Goal: Find specific page/section: Find specific page/section

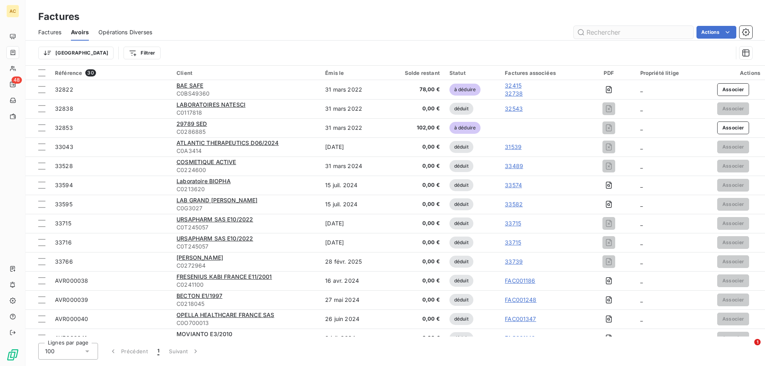
click at [509, 33] on input "text" at bounding box center [634, 32] width 120 height 13
type input "ern"
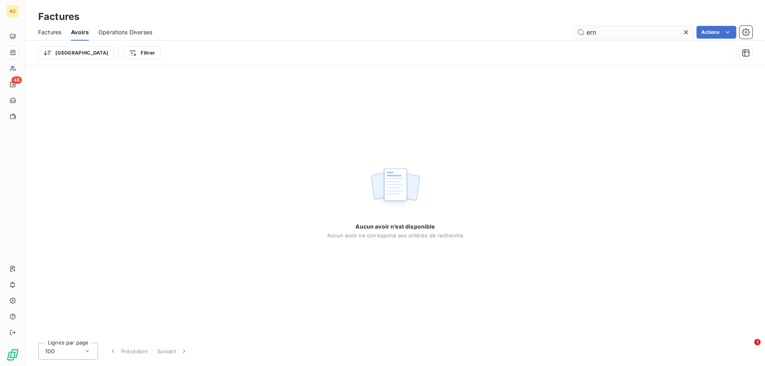
click at [509, 30] on input "ern" at bounding box center [634, 32] width 120 height 13
click at [509, 35] on input "ern" at bounding box center [634, 32] width 120 height 13
drag, startPoint x: 601, startPoint y: 34, endPoint x: 571, endPoint y: 31, distance: 30.4
click at [509, 31] on div "ern Actions" at bounding box center [457, 32] width 590 height 13
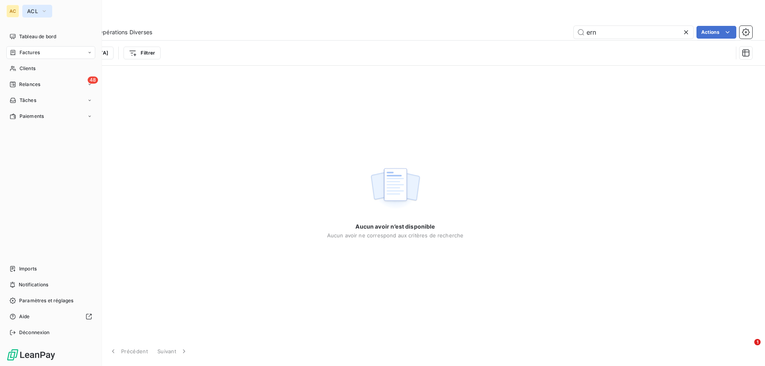
click at [45, 8] on icon "button" at bounding box center [44, 11] width 6 height 8
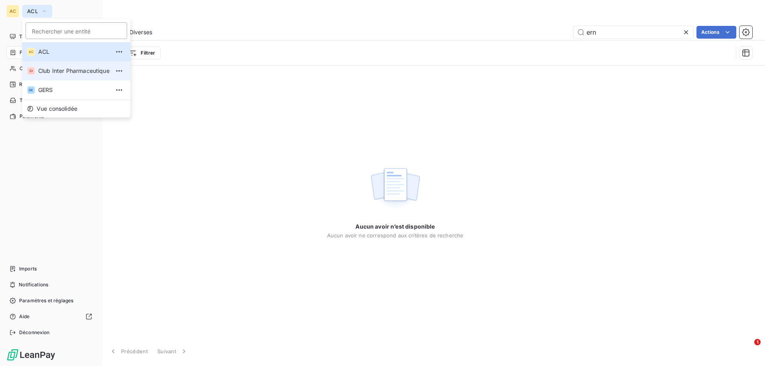
click at [57, 69] on span "Club Inter Pharmaceutique" at bounding box center [73, 71] width 71 height 8
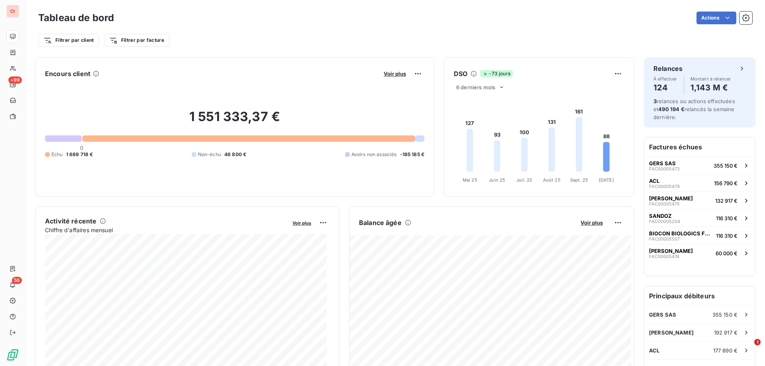
click at [477, 27] on div "Filtrer par client Filtrer par facture" at bounding box center [395, 37] width 714 height 22
click at [509, 19] on html "CI +99 56 Tableau de bord Actions Exporter le tableau de bord Planifier un rapp…" at bounding box center [382, 183] width 765 height 366
click at [441, 40] on div "Filtrer par client Filtrer par facture" at bounding box center [395, 40] width 714 height 15
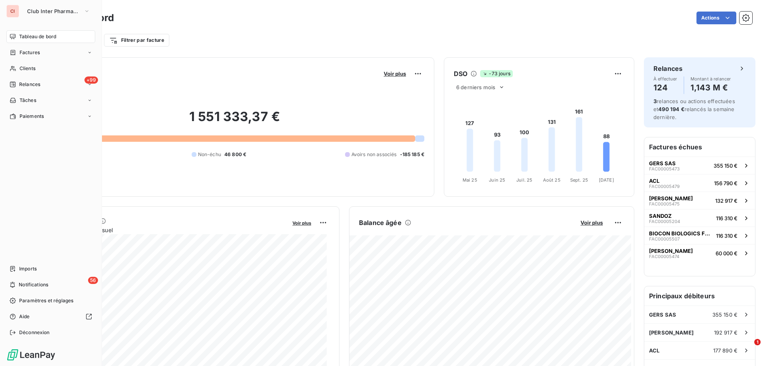
click at [18, 8] on div "CI" at bounding box center [12, 11] width 13 height 13
click at [54, 14] on span "Club Inter Pharmaceutique" at bounding box center [53, 11] width 53 height 6
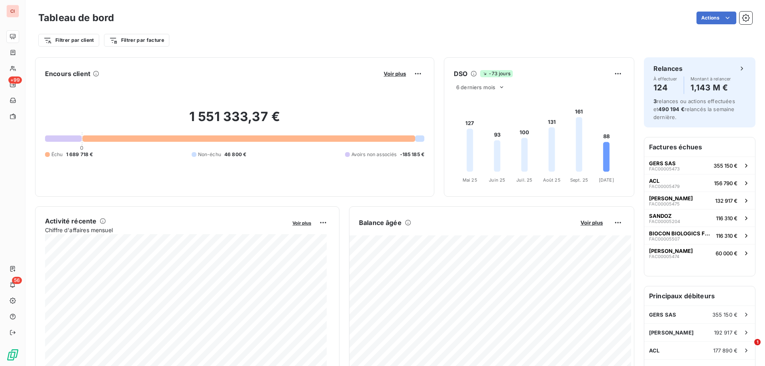
click at [208, 23] on div "Actions" at bounding box center [437, 18] width 629 height 13
